Goal: Check status: Check status

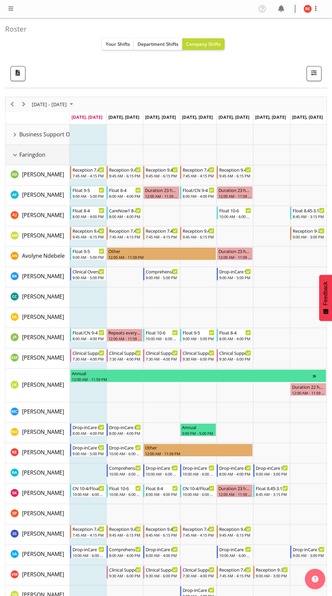
click at [15, 155] on div "Faringdon resource" at bounding box center [15, 154] width 9 height 9
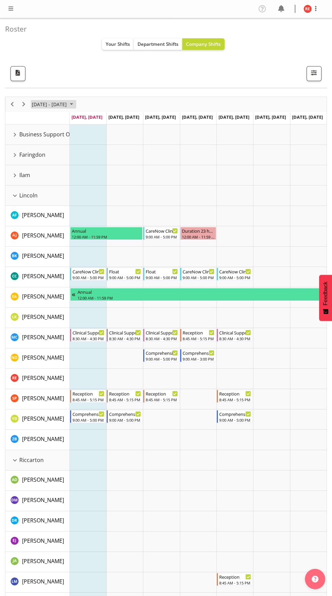
click at [76, 104] on span "September 2025" at bounding box center [71, 104] width 8 height 8
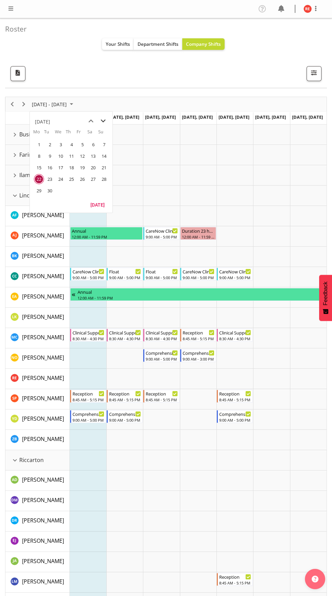
click at [106, 123] on span "next month" at bounding box center [103, 121] width 12 height 12
click at [92, 145] on span "4" at bounding box center [93, 144] width 10 height 10
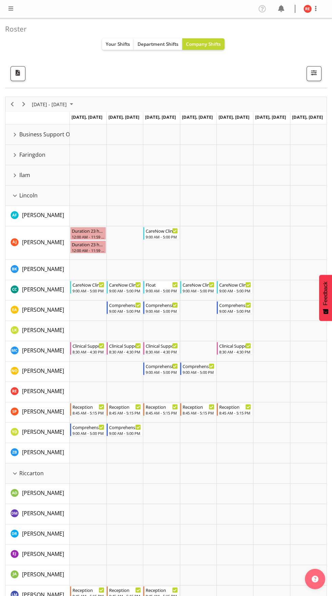
click at [18, 197] on div "Lincoln resource" at bounding box center [15, 195] width 9 height 9
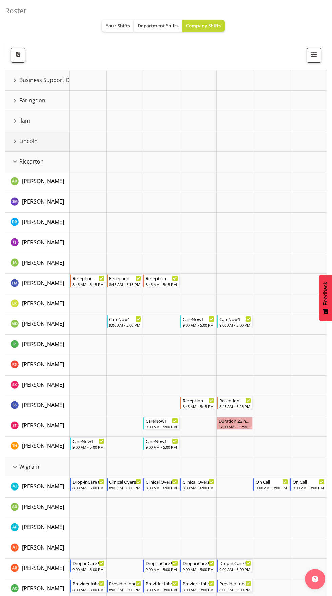
scroll to position [55, 0]
click at [15, 161] on div "Riccarton resource" at bounding box center [15, 161] width 9 height 9
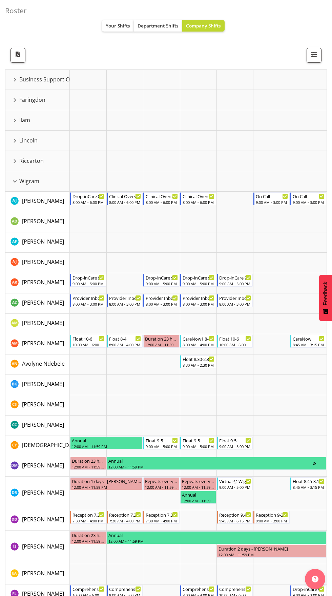
scroll to position [0, 0]
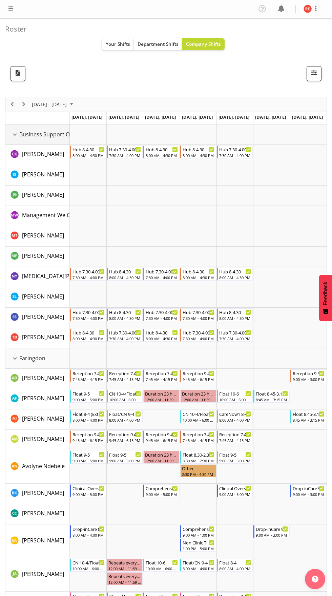
click at [19, 135] on div "Business Support Office resource" at bounding box center [15, 134] width 9 height 9
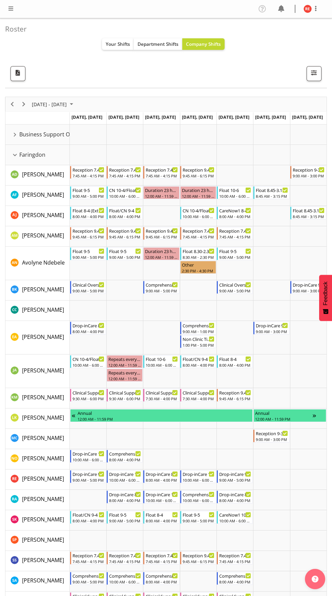
click at [15, 155] on div "Faringdon resource" at bounding box center [15, 154] width 9 height 9
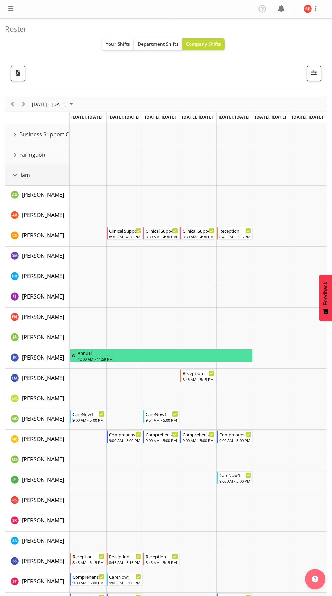
click at [15, 175] on div "Ilam resource" at bounding box center [15, 175] width 9 height 9
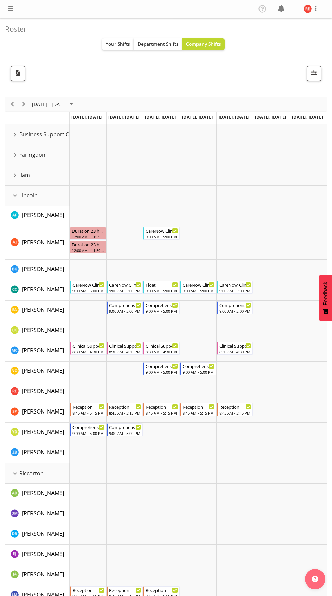
click at [15, 195] on div "Lincoln resource" at bounding box center [15, 195] width 9 height 9
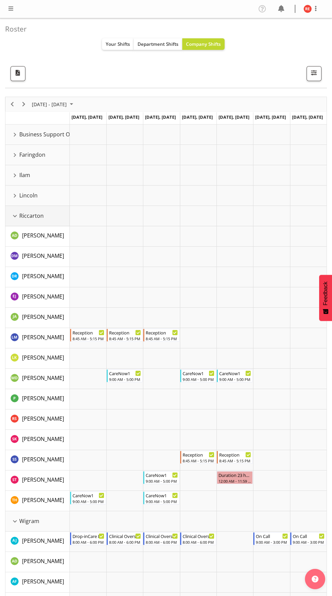
click at [15, 216] on div "Riccarton resource" at bounding box center [15, 216] width 9 height 9
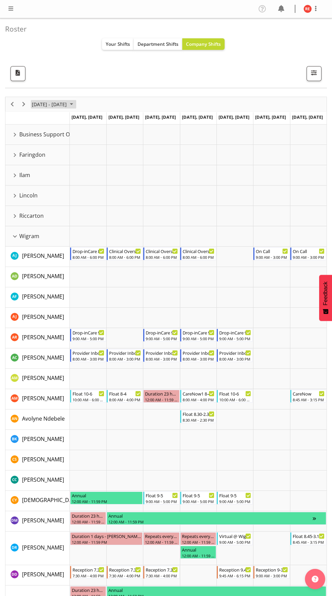
click at [32, 104] on span "[DATE] - [DATE]" at bounding box center [49, 104] width 36 height 8
click at [25, 104] on span "Next" at bounding box center [24, 104] width 8 height 8
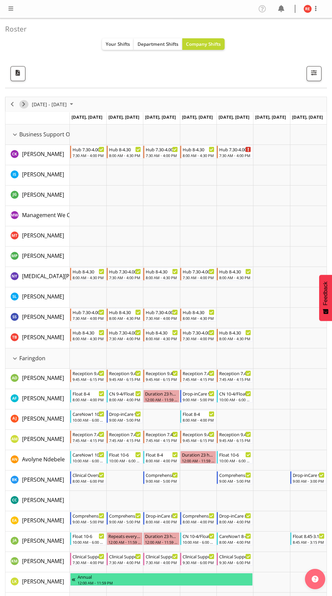
click at [27, 104] on span "Next" at bounding box center [24, 104] width 8 height 8
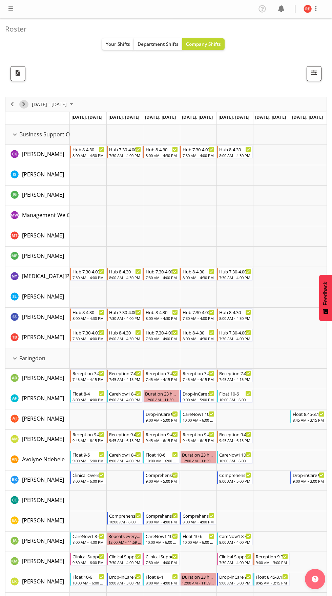
click at [26, 106] on span "Next" at bounding box center [24, 104] width 8 height 8
